Goal: Connect with others: Connect with others

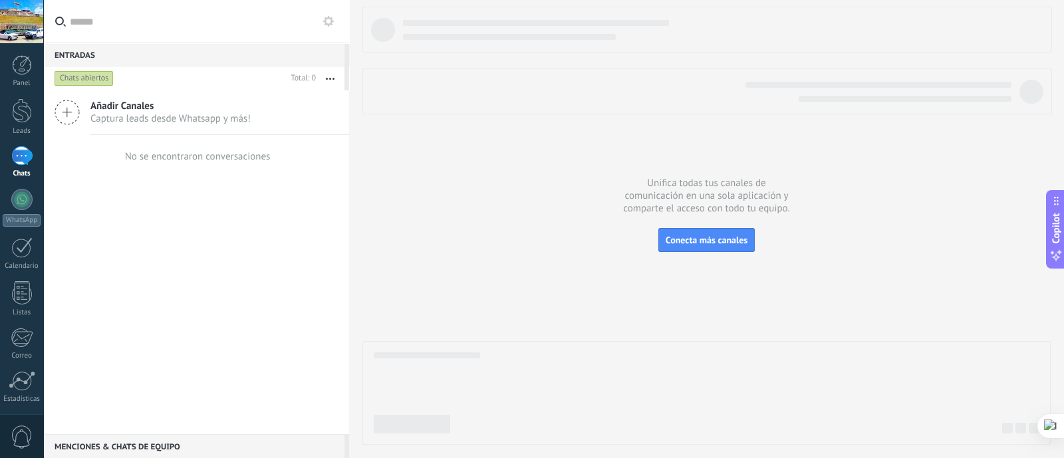
drag, startPoint x: 611, startPoint y: 294, endPoint x: 430, endPoint y: 237, distance: 189.1
click at [611, 294] on div at bounding box center [706, 226] width 688 height 438
click at [14, 198] on div at bounding box center [21, 199] width 21 height 21
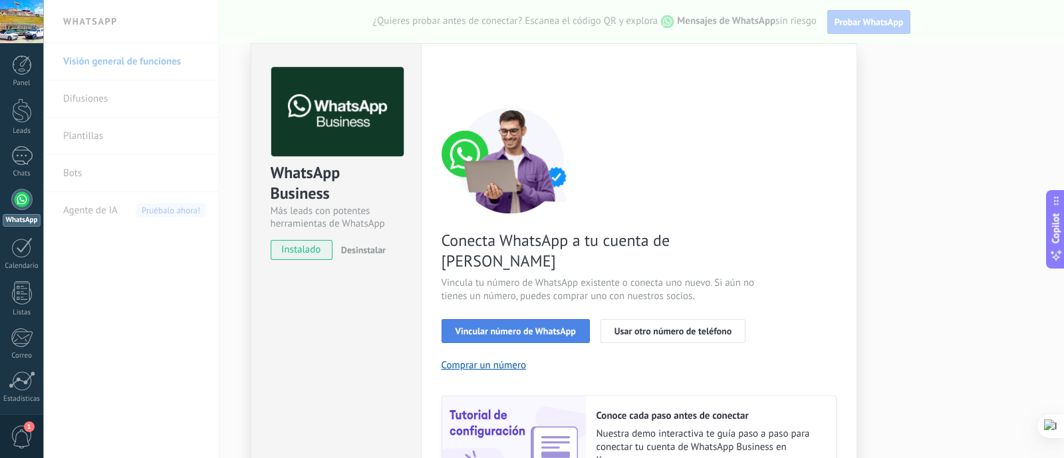
click at [496, 327] on span "Vincular número de WhatsApp" at bounding box center [516, 331] width 120 height 9
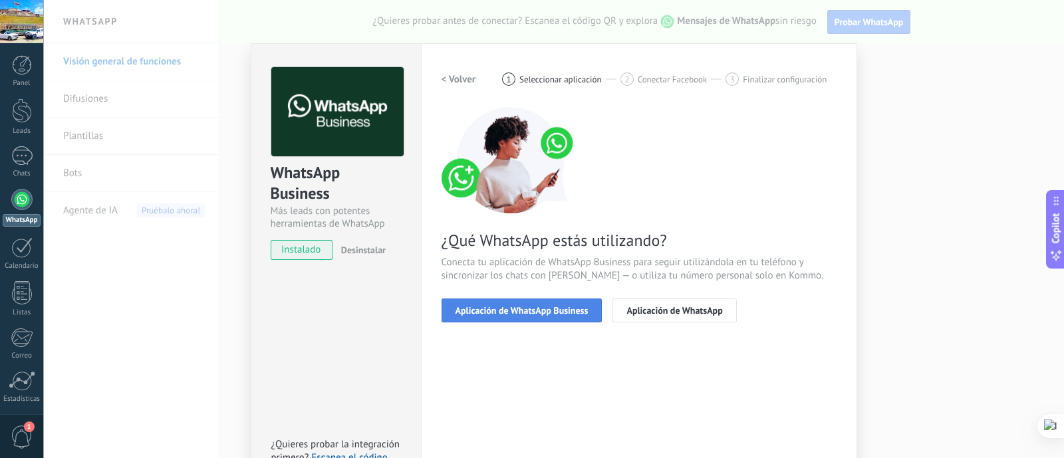
click at [559, 309] on span "Aplicación de WhatsApp Business" at bounding box center [522, 310] width 133 height 9
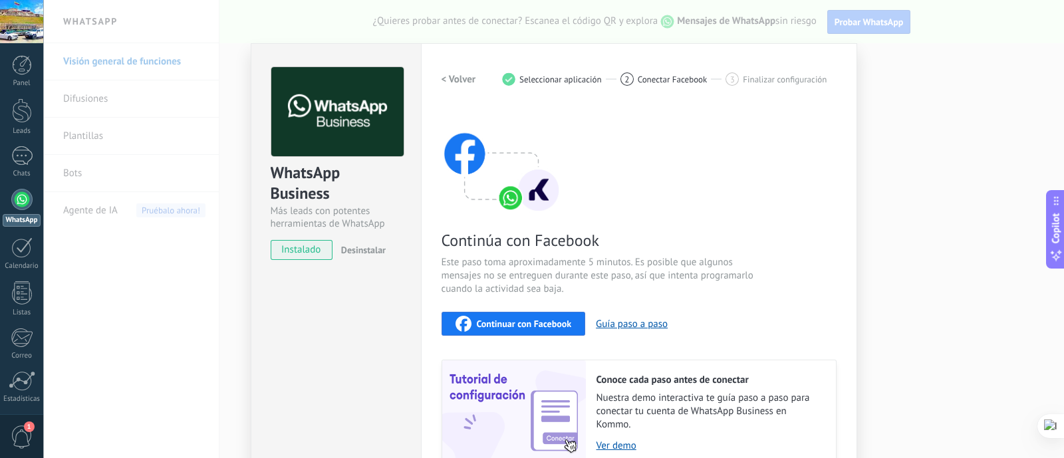
click at [535, 327] on span "Continuar con Facebook" at bounding box center [524, 323] width 95 height 9
